Goal: Contribute content

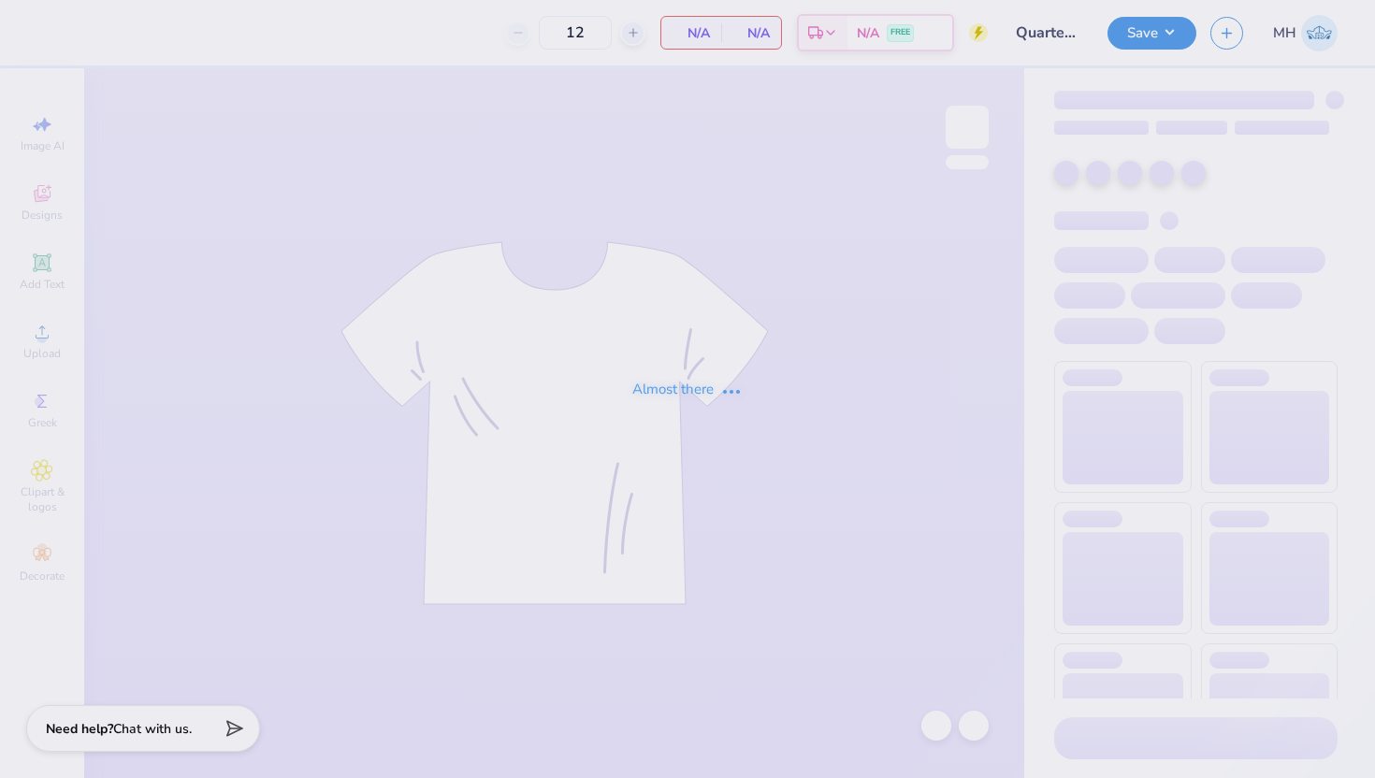
type input "Quarterzips WIP"
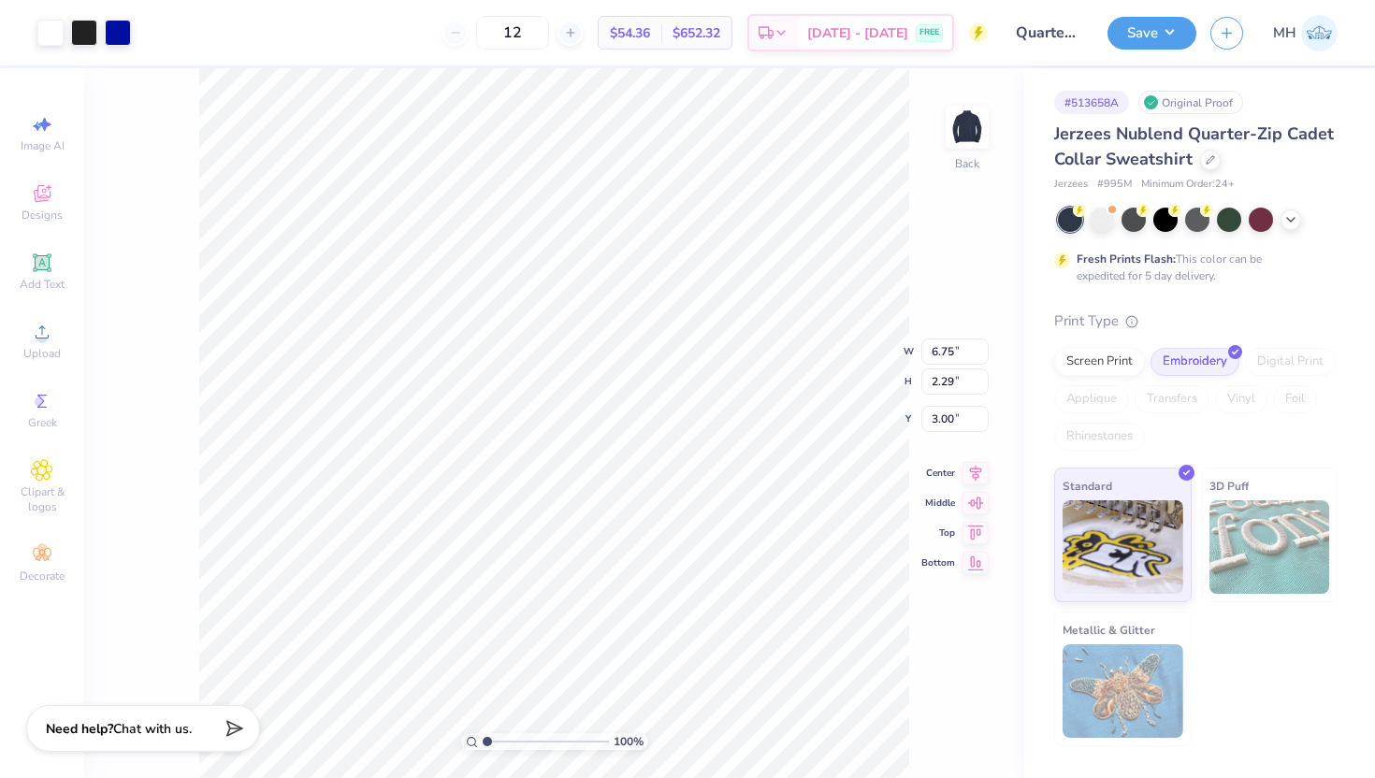
type input "5.52"
type input "1.87"
click at [1145, 30] on button "Save" at bounding box center [1152, 30] width 89 height 33
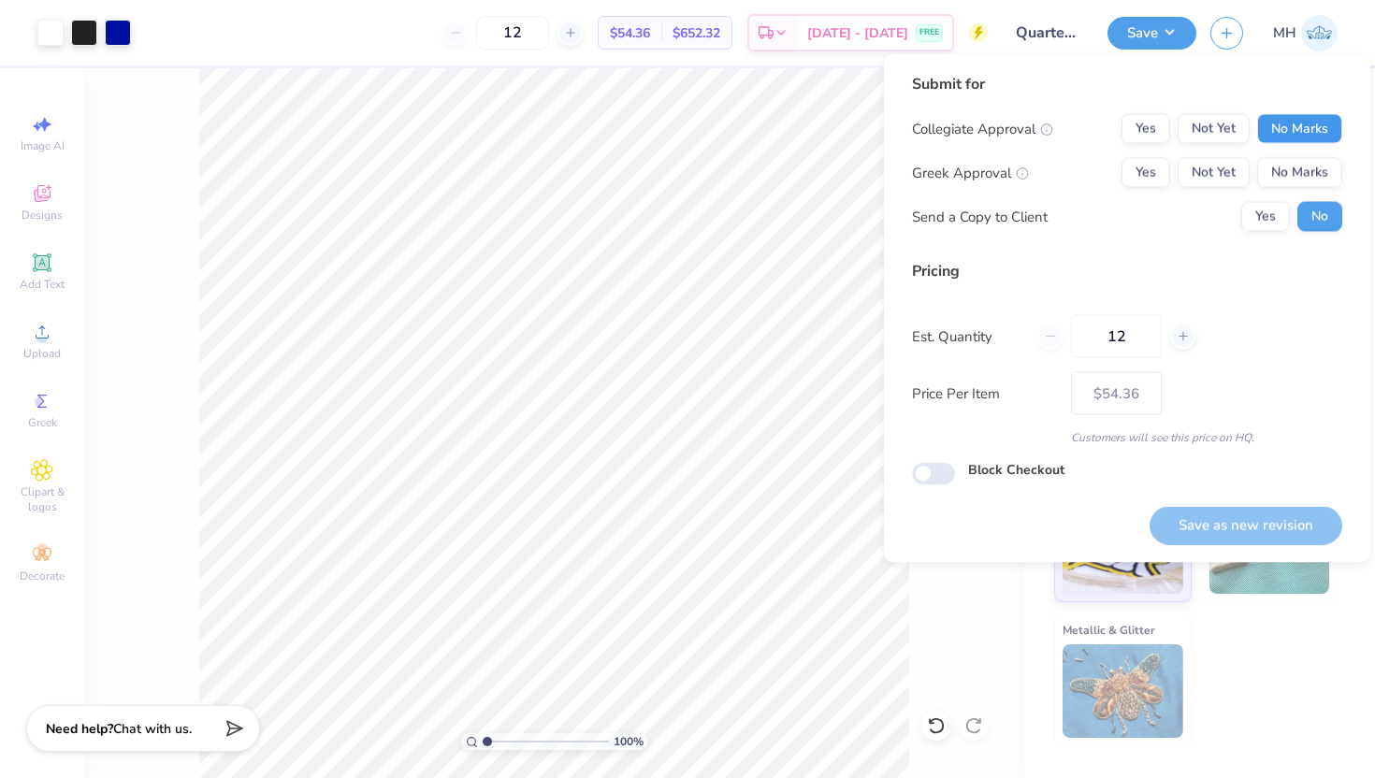
click at [1299, 134] on button "No Marks" at bounding box center [1299, 129] width 85 height 30
click at [1302, 166] on button "No Marks" at bounding box center [1299, 173] width 85 height 30
click at [1250, 525] on button "Save as new revision" at bounding box center [1246, 525] width 193 height 38
type input "– –"
